Goal: Information Seeking & Learning: Learn about a topic

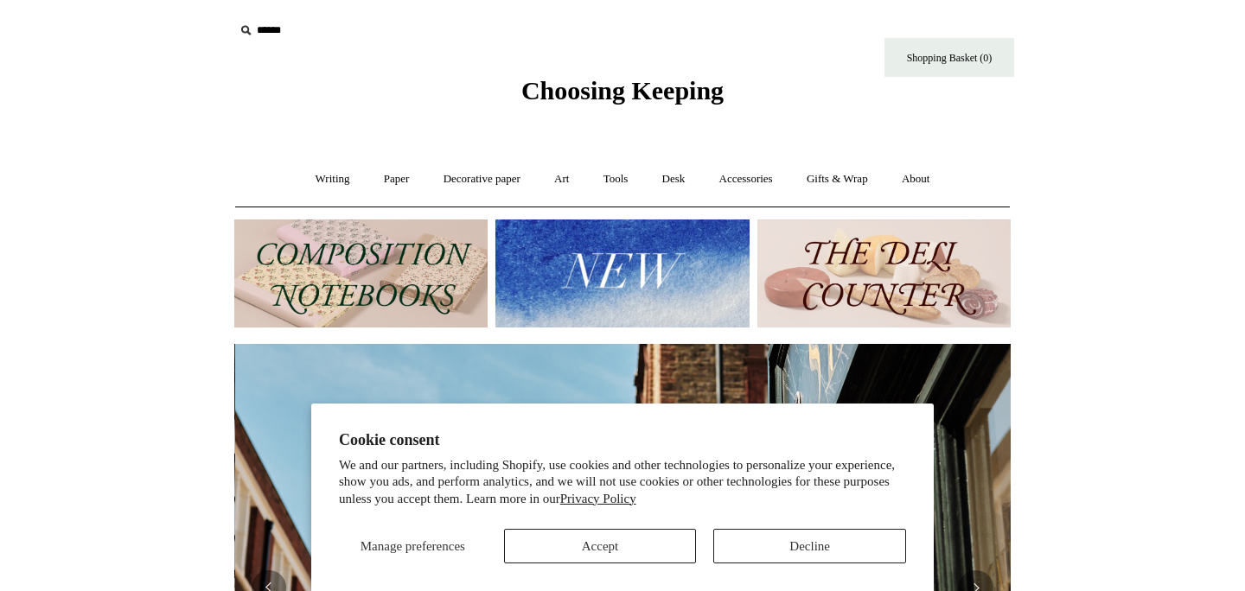
scroll to position [0, 776]
click at [355, 266] on img at bounding box center [360, 274] width 253 height 108
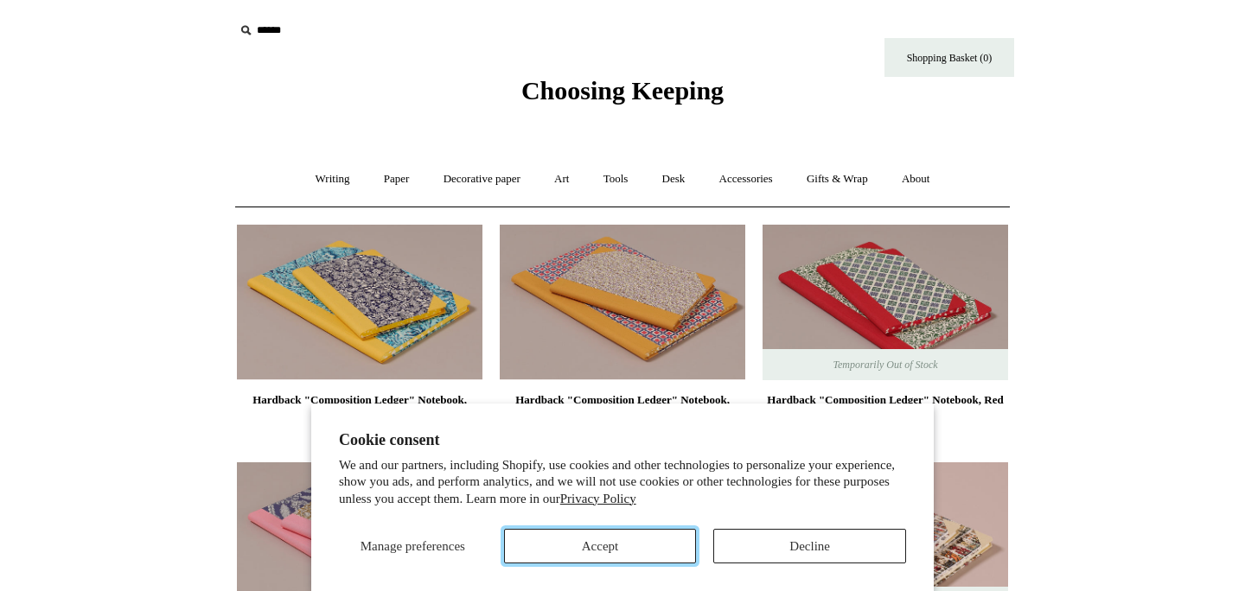
click at [639, 536] on button "Accept" at bounding box center [600, 546] width 193 height 35
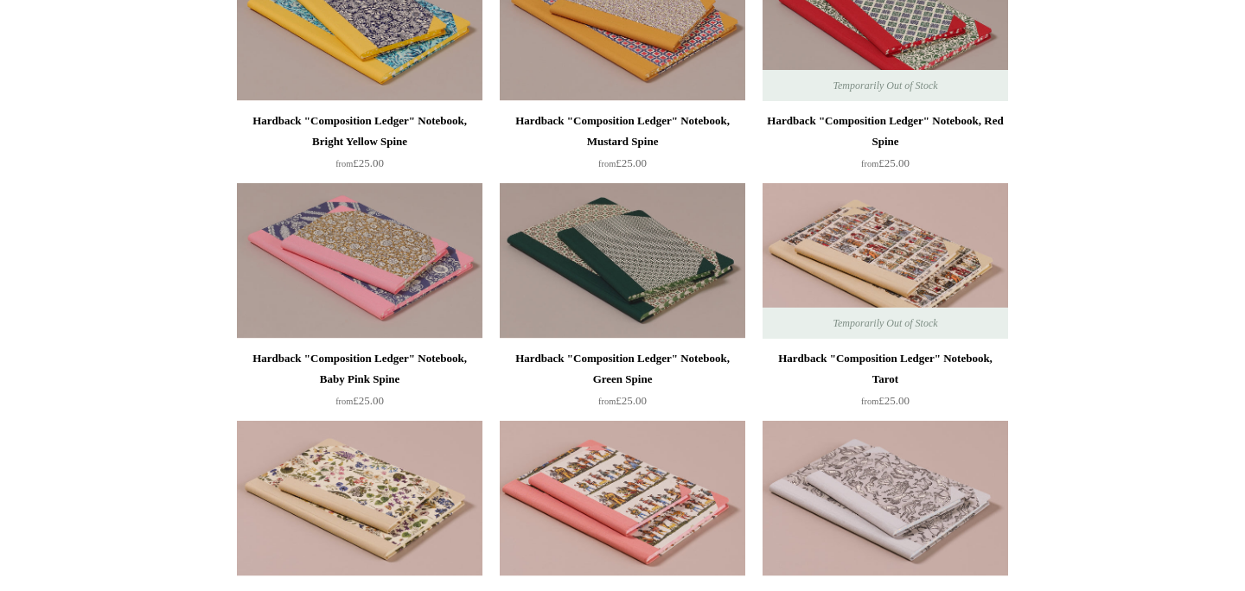
scroll to position [277, 0]
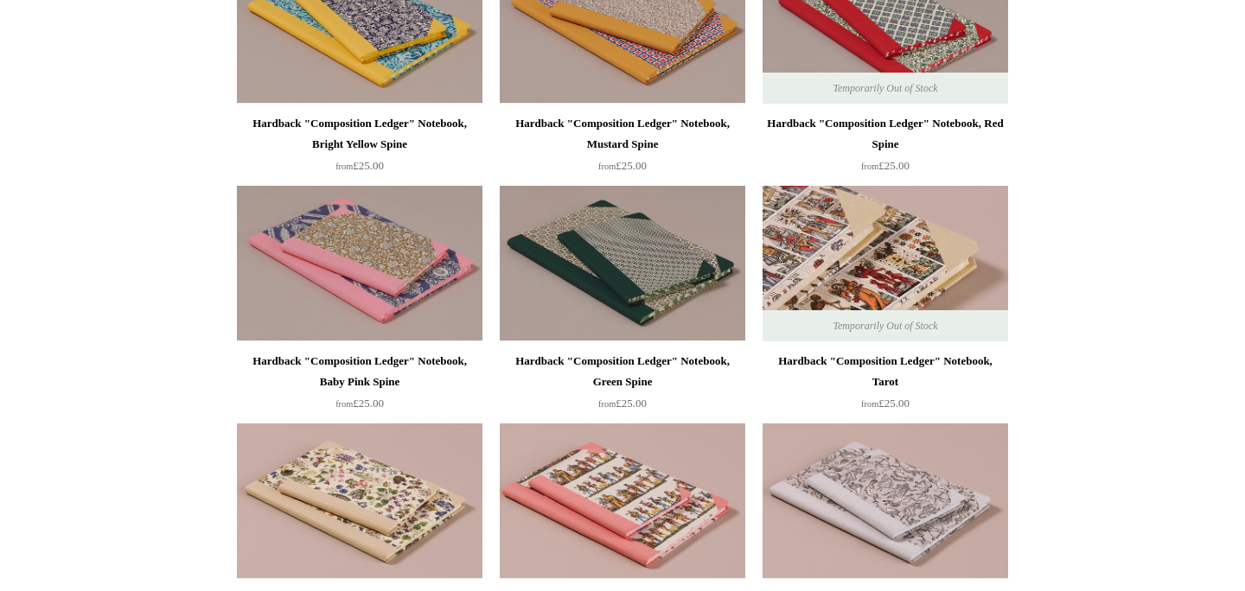
click at [891, 291] on img at bounding box center [884, 264] width 245 height 156
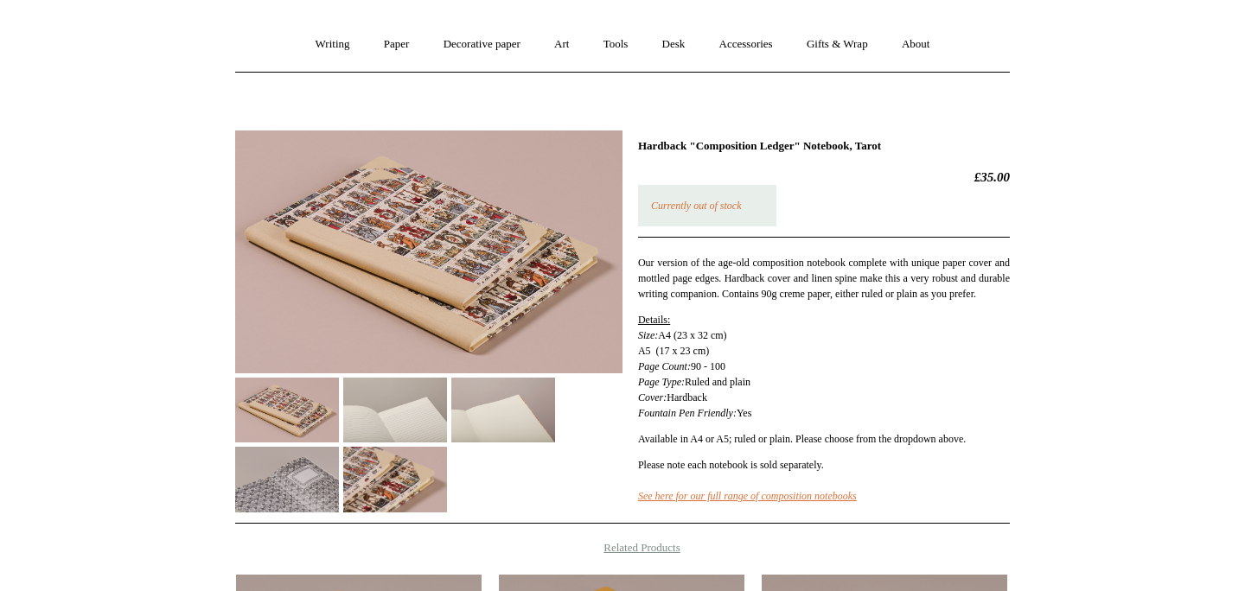
scroll to position [138, 0]
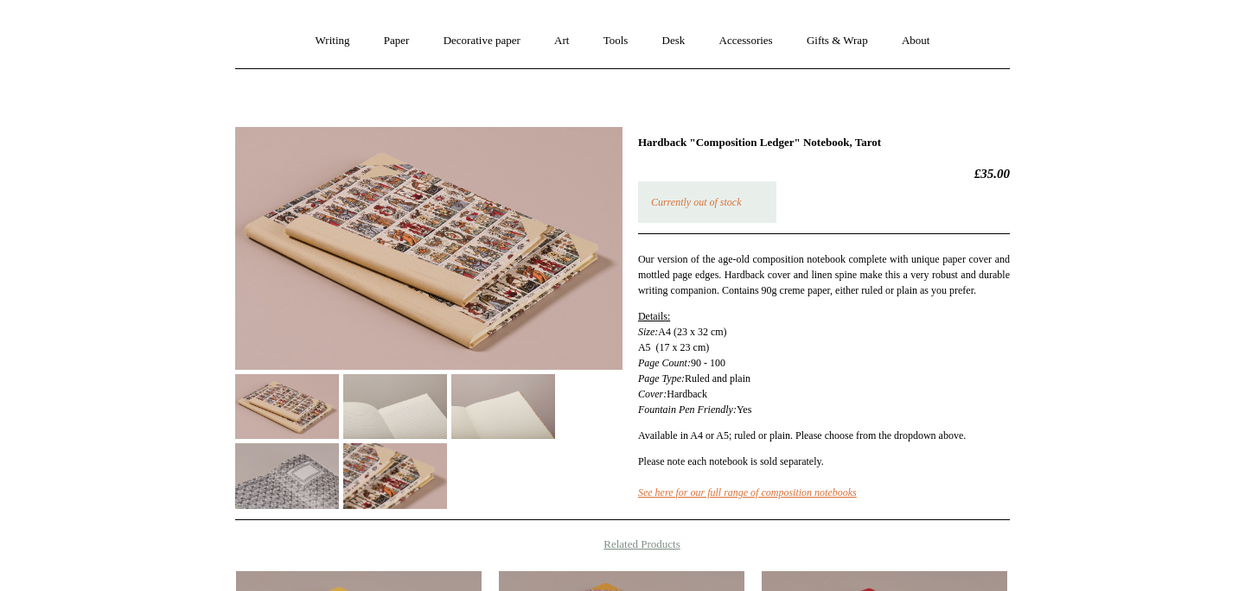
click at [404, 415] on img at bounding box center [395, 406] width 104 height 65
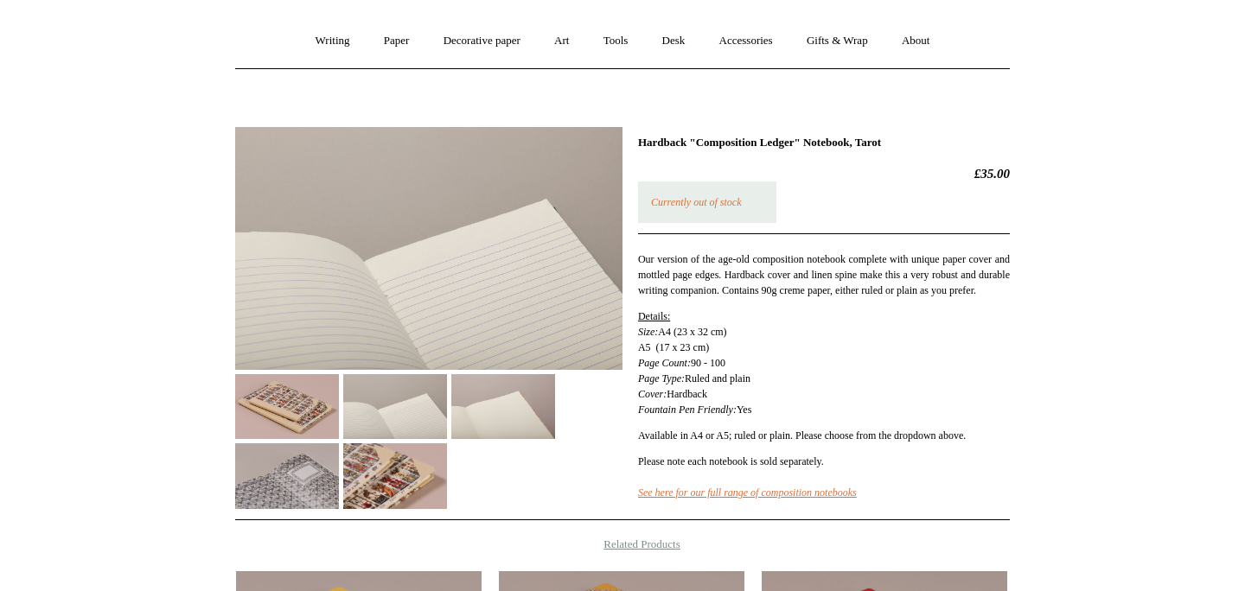
click at [505, 424] on img at bounding box center [503, 406] width 104 height 65
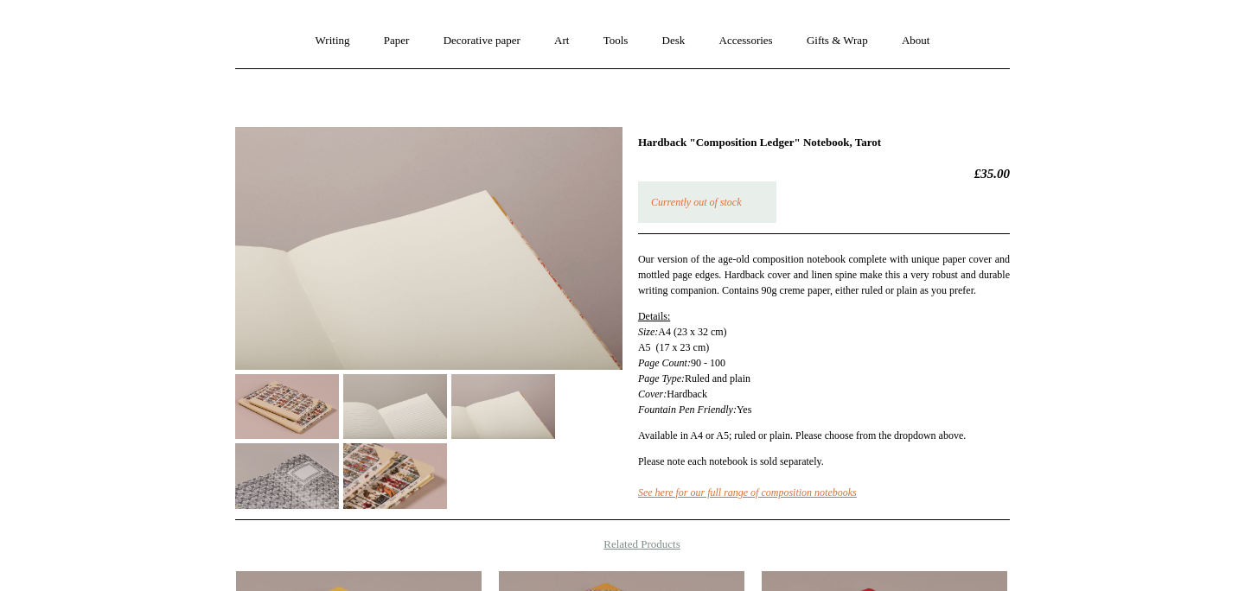
click at [339, 482] on img at bounding box center [287, 475] width 104 height 65
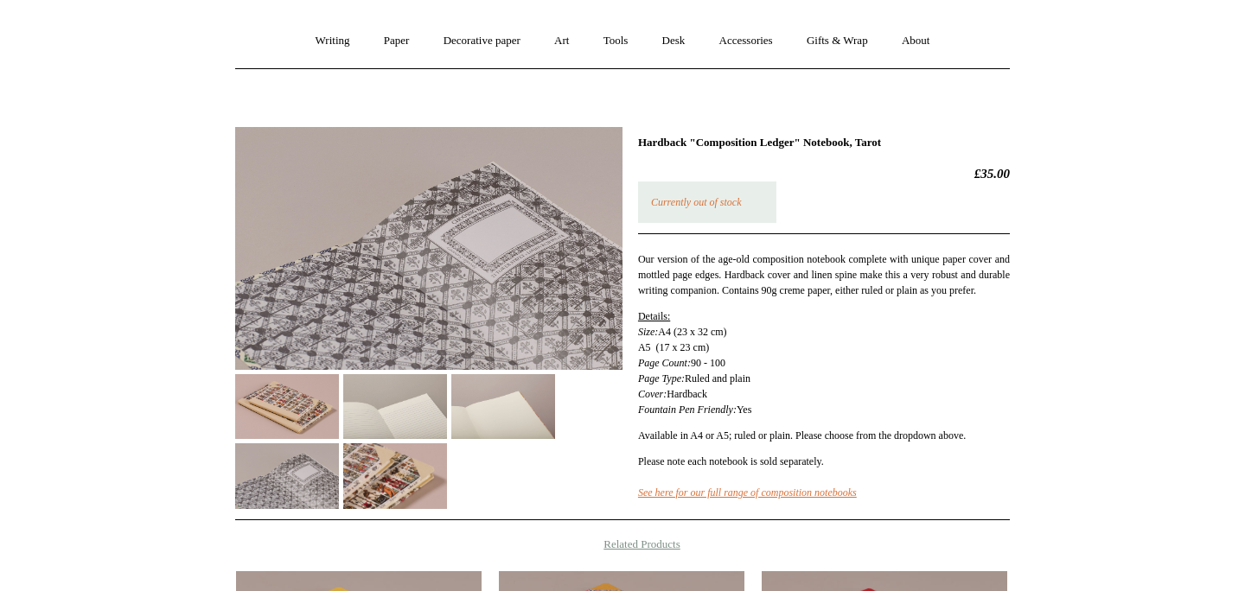
click at [447, 489] on img at bounding box center [395, 475] width 104 height 65
